Goal: Task Accomplishment & Management: Complete application form

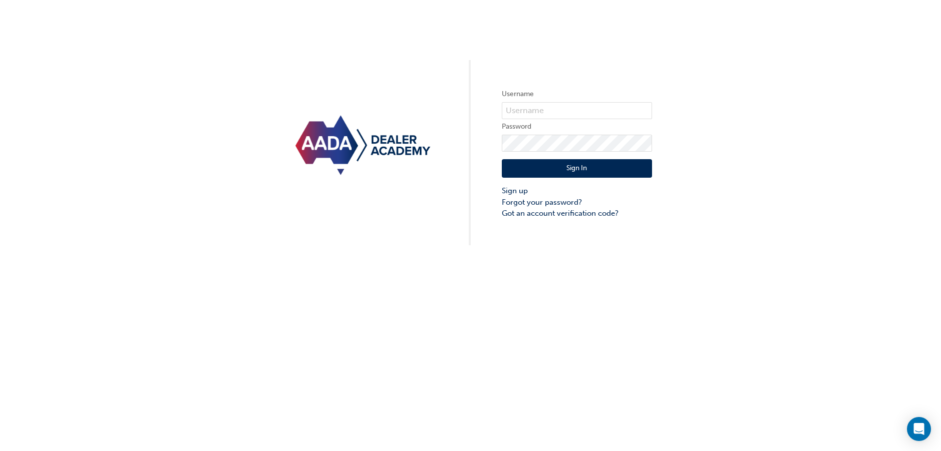
type input "[EMAIL_ADDRESS][DOMAIN_NAME]"
click at [608, 165] on button "Sign In" at bounding box center [577, 168] width 150 height 19
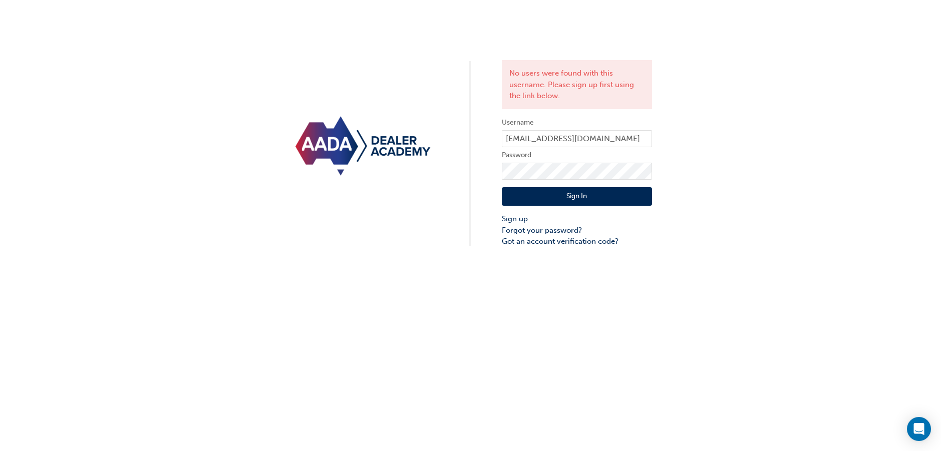
click at [201, 211] on div "No users were found with this username. Please sign up first using the link bel…" at bounding box center [470, 123] width 941 height 247
click at [536, 93] on div "No users were found with this username. Please sign up first using the link bel…" at bounding box center [577, 84] width 150 height 49
click at [511, 215] on link "Sign up" at bounding box center [577, 219] width 150 height 12
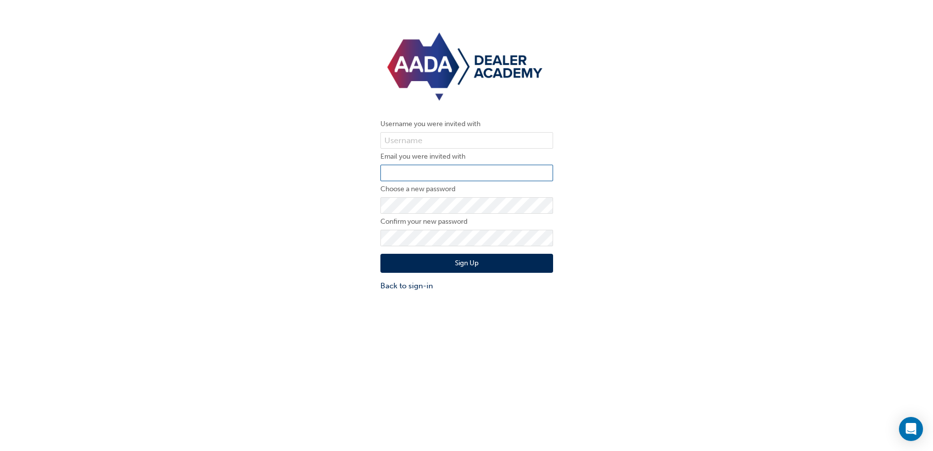
click at [401, 174] on input "email" at bounding box center [466, 173] width 173 height 17
type input "as"
click at [311, 147] on div "Username you were invited with Email you were invited with as Choose a new pass…" at bounding box center [466, 161] width 933 height 276
